Goal: Transaction & Acquisition: Subscribe to service/newsletter

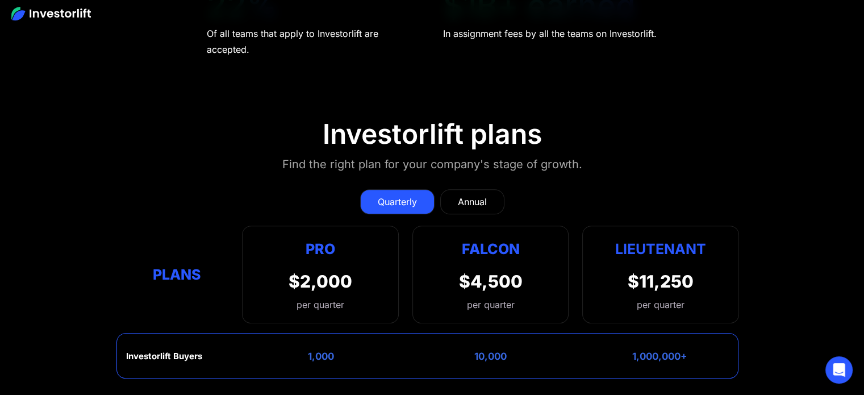
scroll to position [4933, 0]
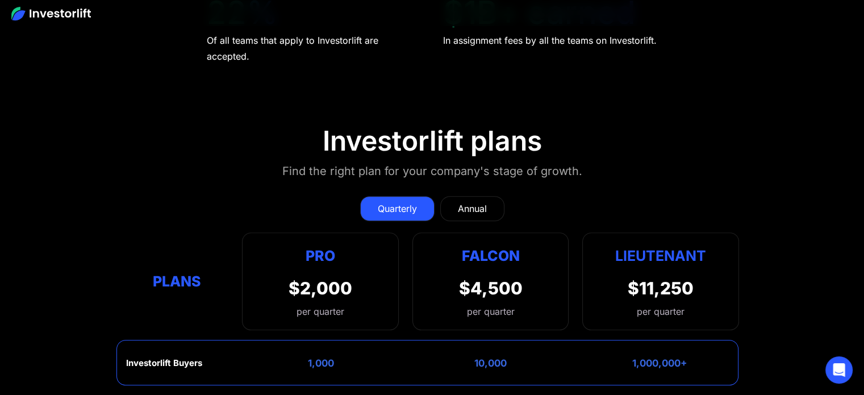
click at [470, 202] on div "Annual" at bounding box center [472, 209] width 29 height 14
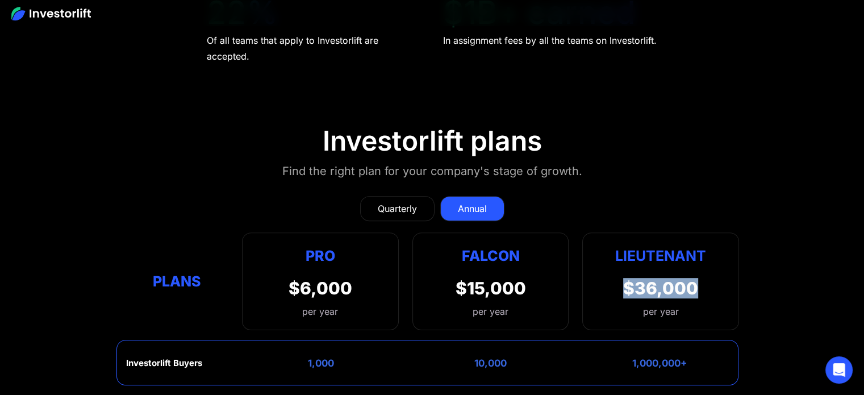
drag, startPoint x: 622, startPoint y: 267, endPoint x: 694, endPoint y: 268, distance: 71.6
click at [694, 268] on div "Lieutenant $36,000 per year" at bounding box center [660, 281] width 157 height 98
click at [411, 202] on div "Quarterly" at bounding box center [397, 209] width 39 height 14
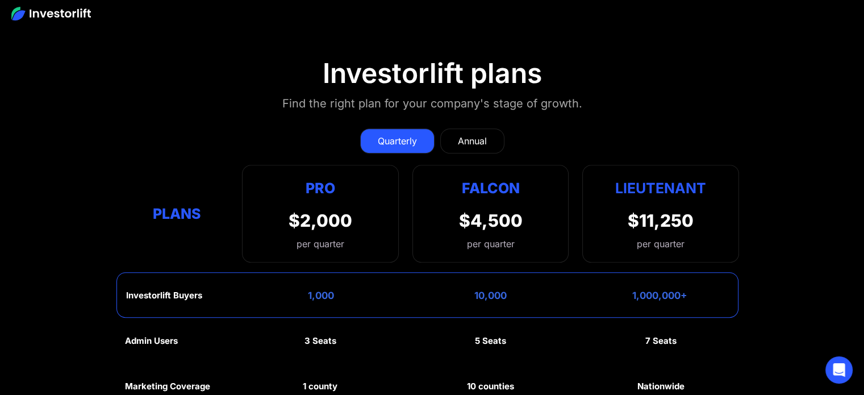
scroll to position [5046, 0]
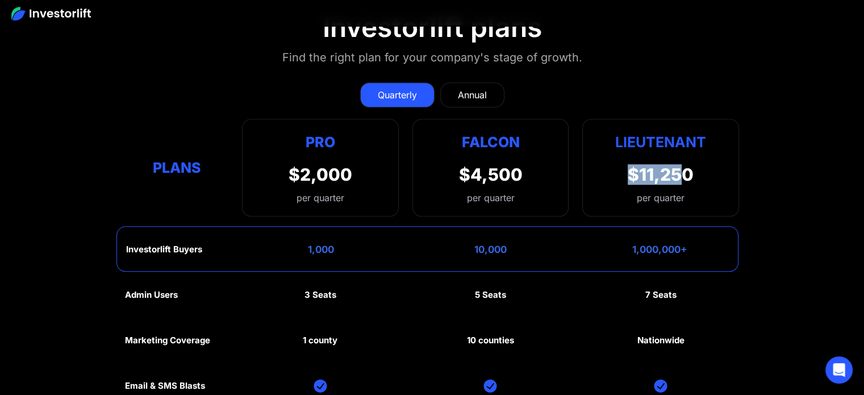
drag, startPoint x: 628, startPoint y: 156, endPoint x: 689, endPoint y: 157, distance: 60.8
click at [688, 164] on div "$11,250" at bounding box center [661, 174] width 66 height 20
drag, startPoint x: 604, startPoint y: 124, endPoint x: 723, endPoint y: 128, distance: 119.4
click at [723, 128] on div "Lieutenant $11,250 per quarter" at bounding box center [660, 168] width 157 height 98
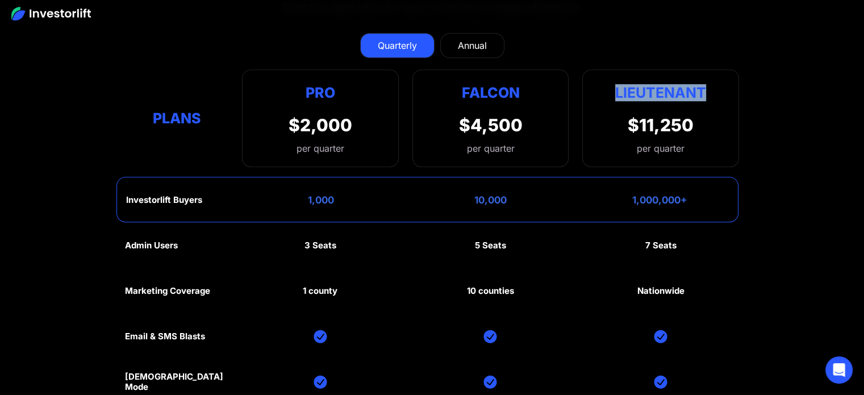
scroll to position [5160, 0]
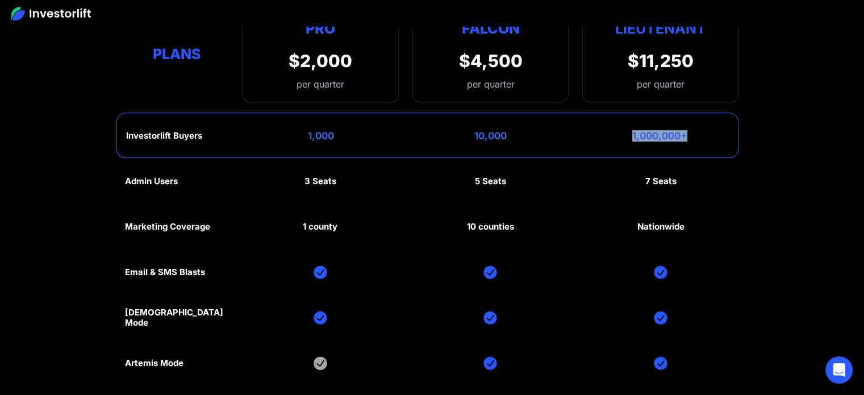
drag, startPoint x: 657, startPoint y: 111, endPoint x: 693, endPoint y: 115, distance: 36.1
click at [694, 115] on div "Investorlift Buyers 1,000 10,000 1,000,000+" at bounding box center [427, 135] width 622 height 45
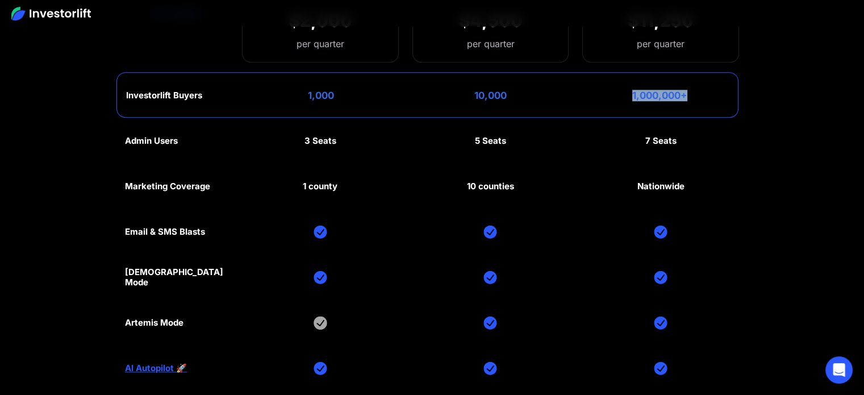
scroll to position [5217, 0]
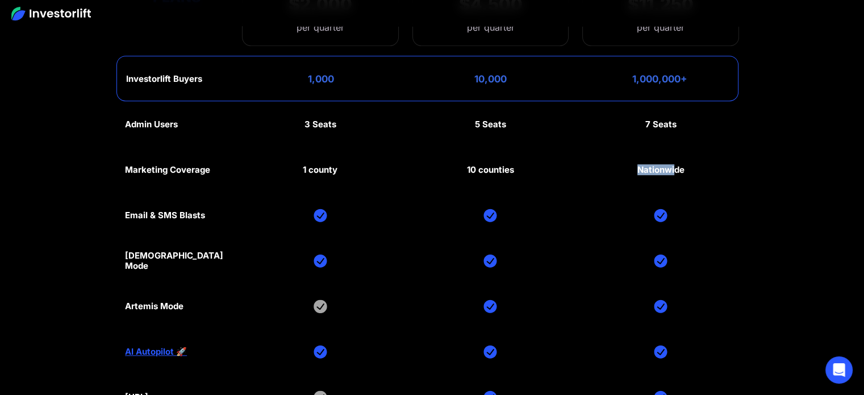
drag, startPoint x: 646, startPoint y: 145, endPoint x: 678, endPoint y: 144, distance: 31.8
click at [675, 165] on div "Nationwide" at bounding box center [661, 170] width 47 height 10
click at [692, 147] on div "Admin Users 3 Seats 5 Seats 7 Seats Marketing Coverage 1 county 10 counties Nat…" at bounding box center [432, 284] width 614 height 364
drag, startPoint x: 639, startPoint y: 151, endPoint x: 688, endPoint y: 148, distance: 48.4
click at [688, 148] on div "Admin Users 3 Seats 5 Seats 7 Seats Marketing Coverage 1 county 10 counties Nat…" at bounding box center [432, 284] width 614 height 364
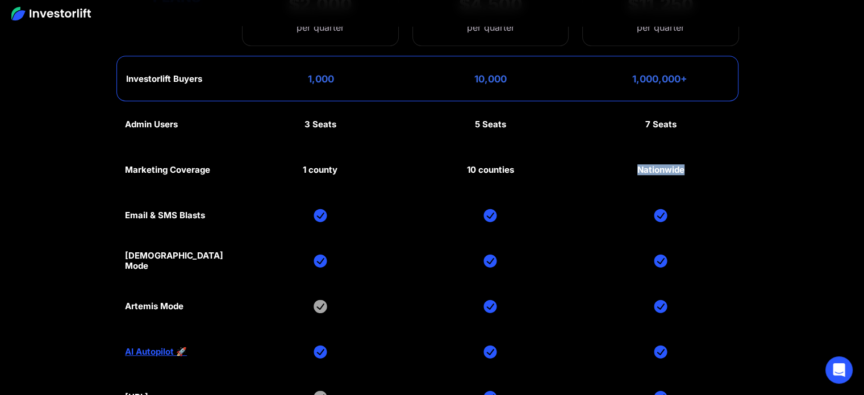
click at [689, 145] on div "Admin Users 3 Seats 5 Seats 7 Seats Marketing Coverage 1 county 10 counties Nat…" at bounding box center [432, 284] width 614 height 364
drag, startPoint x: 646, startPoint y: 147, endPoint x: 691, endPoint y: 147, distance: 44.9
click at [691, 147] on div "Admin Users 3 Seats 5 Seats 7 Seats Marketing Coverage 1 county 10 counties Nat…" at bounding box center [432, 284] width 614 height 364
click at [690, 138] on div "Admin Users 3 Seats 5 Seats 7 Seats Marketing Coverage 1 county 10 counties Nat…" at bounding box center [432, 284] width 614 height 364
drag, startPoint x: 668, startPoint y: 147, endPoint x: 696, endPoint y: 147, distance: 27.8
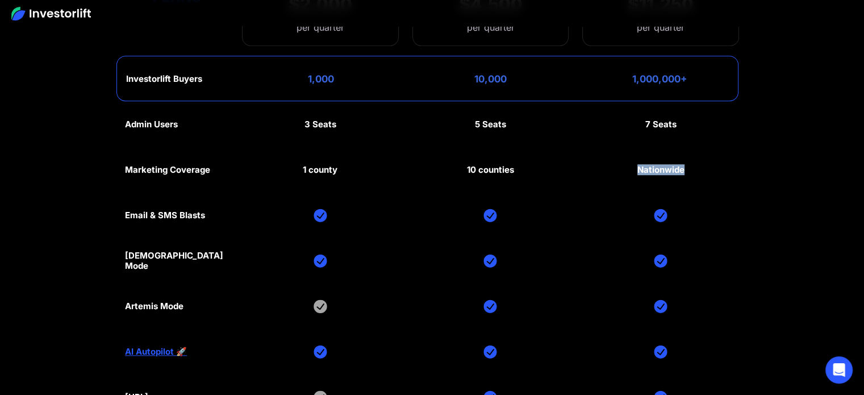
click at [696, 147] on div "Admin Users 3 Seats 5 Seats 7 Seats Marketing Coverage 1 county 10 counties Nat…" at bounding box center [432, 284] width 614 height 364
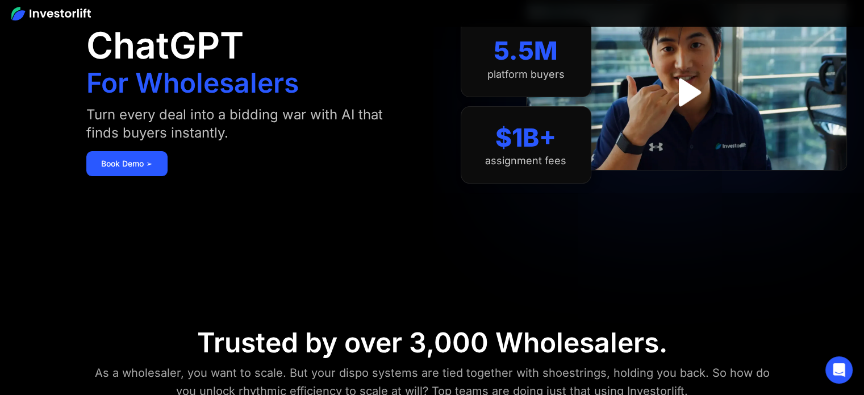
scroll to position [0, 0]
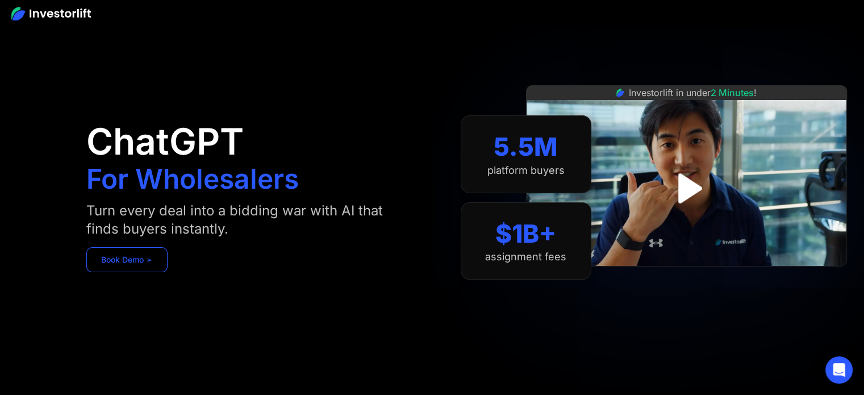
click at [144, 257] on link "Book Demo ➢" at bounding box center [126, 259] width 81 height 25
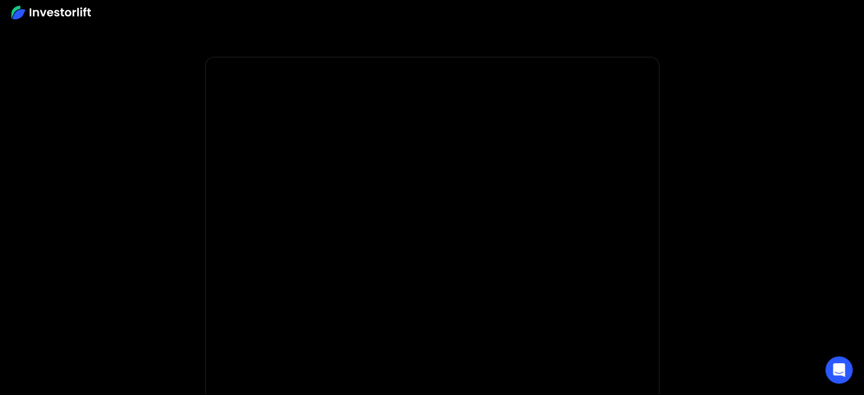
scroll to position [57, 0]
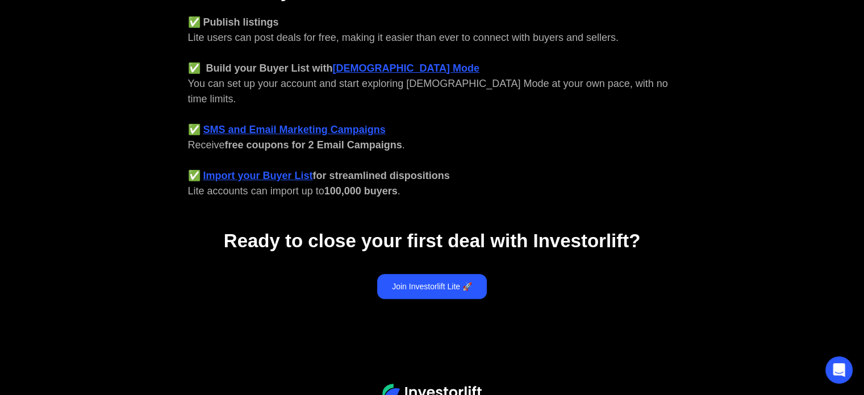
scroll to position [549, 0]
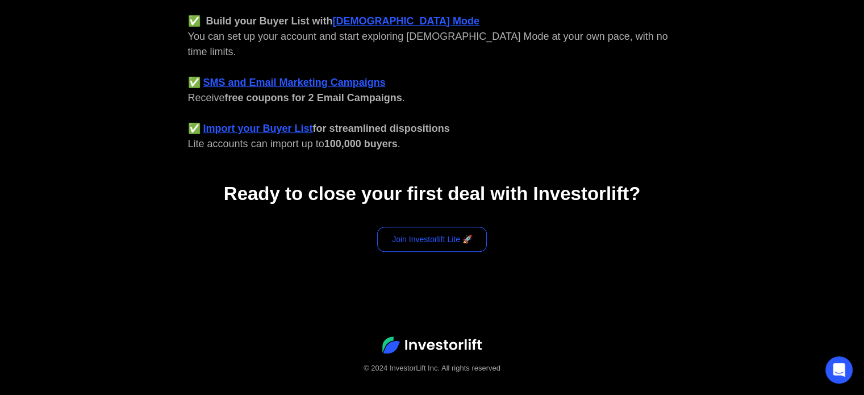
click at [451, 227] on link "Join Investorlift Lite 🚀" at bounding box center [432, 239] width 110 height 25
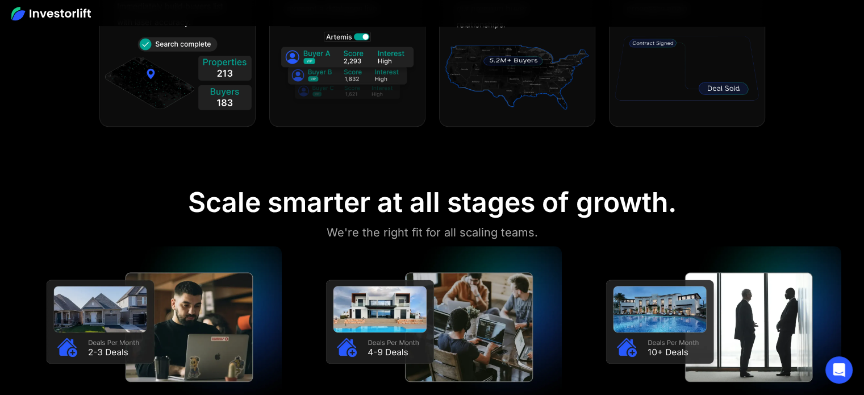
scroll to position [796, 0]
